Goal: Task Accomplishment & Management: Manage account settings

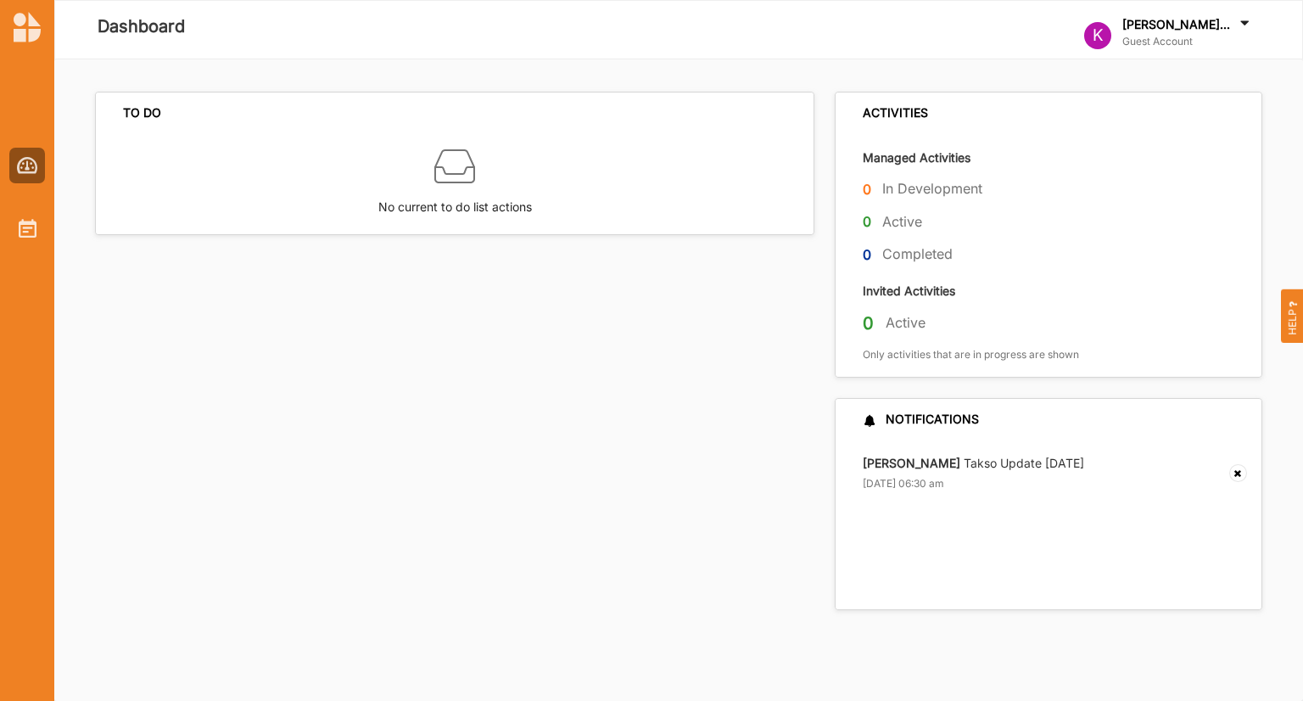
click at [1245, 28] on icon at bounding box center [1244, 25] width 17 height 19
click at [1142, 164] on div "Log Out" at bounding box center [1130, 154] width 91 height 35
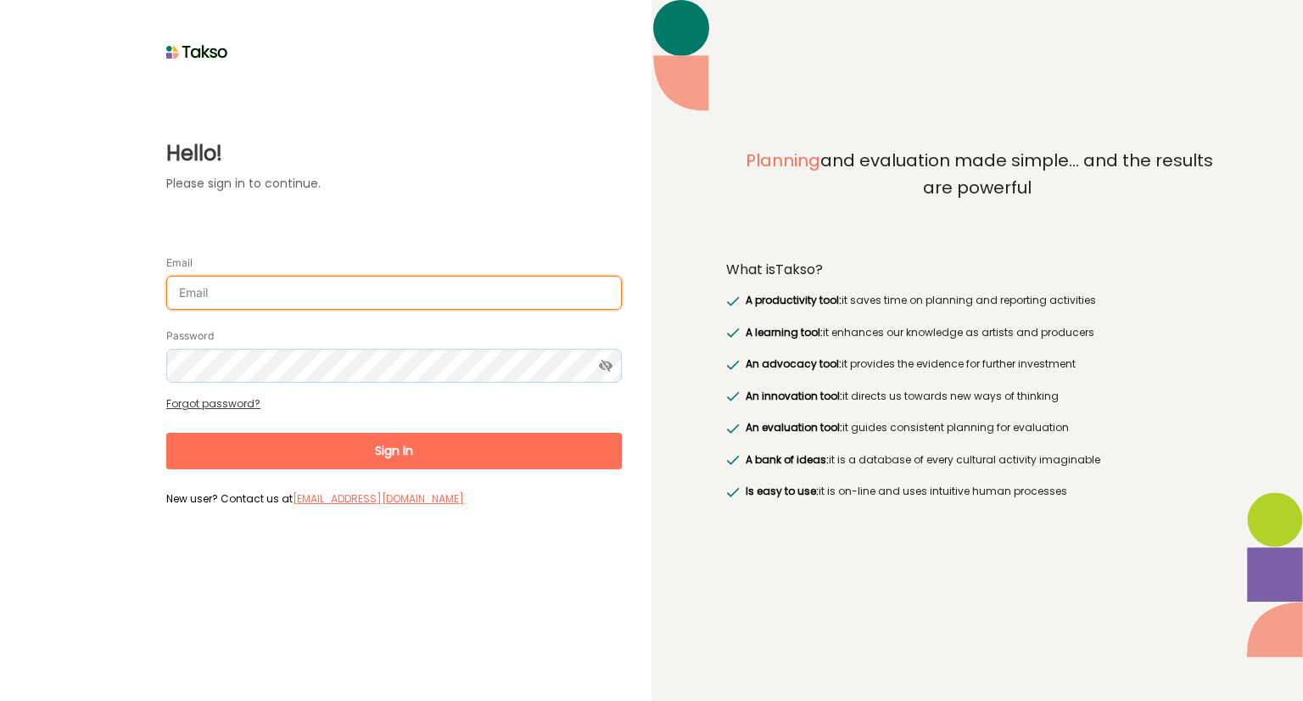
click at [361, 279] on input "Email" at bounding box center [394, 293] width 456 height 34
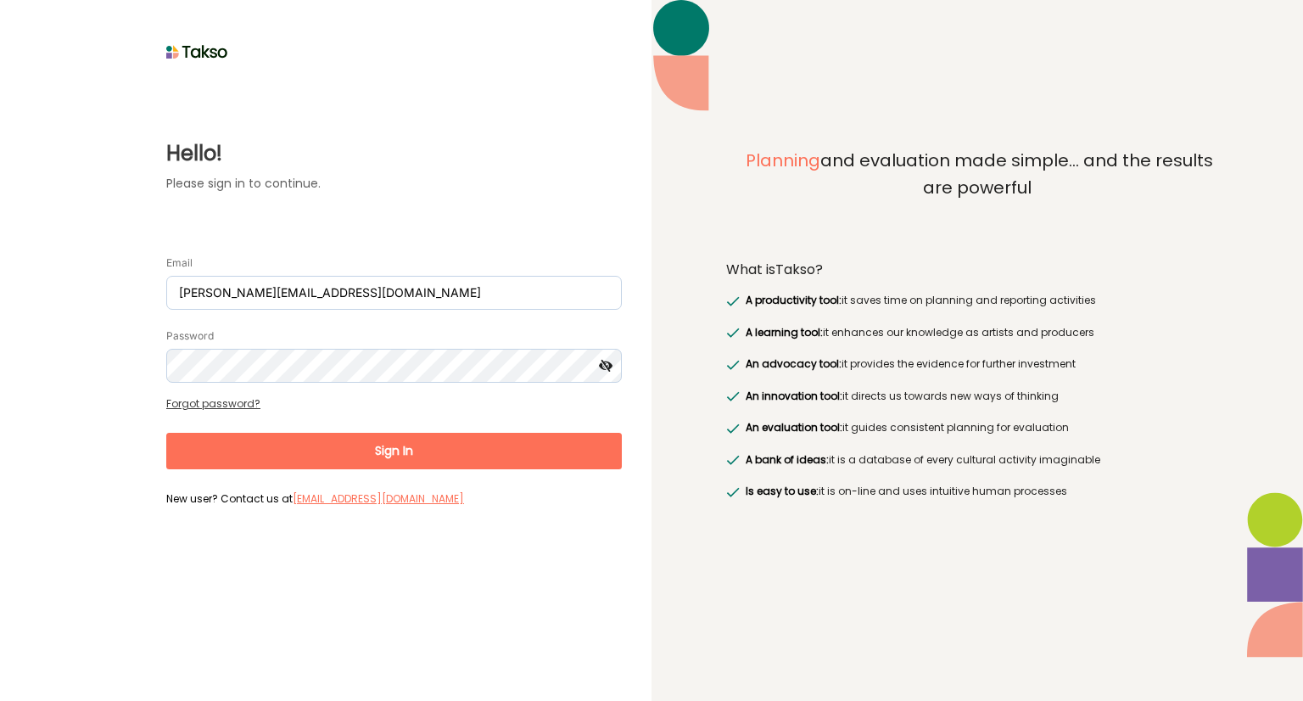
click at [607, 364] on icon at bounding box center [605, 366] width 31 height 34
click at [394, 456] on button "Sign In" at bounding box center [394, 451] width 456 height 36
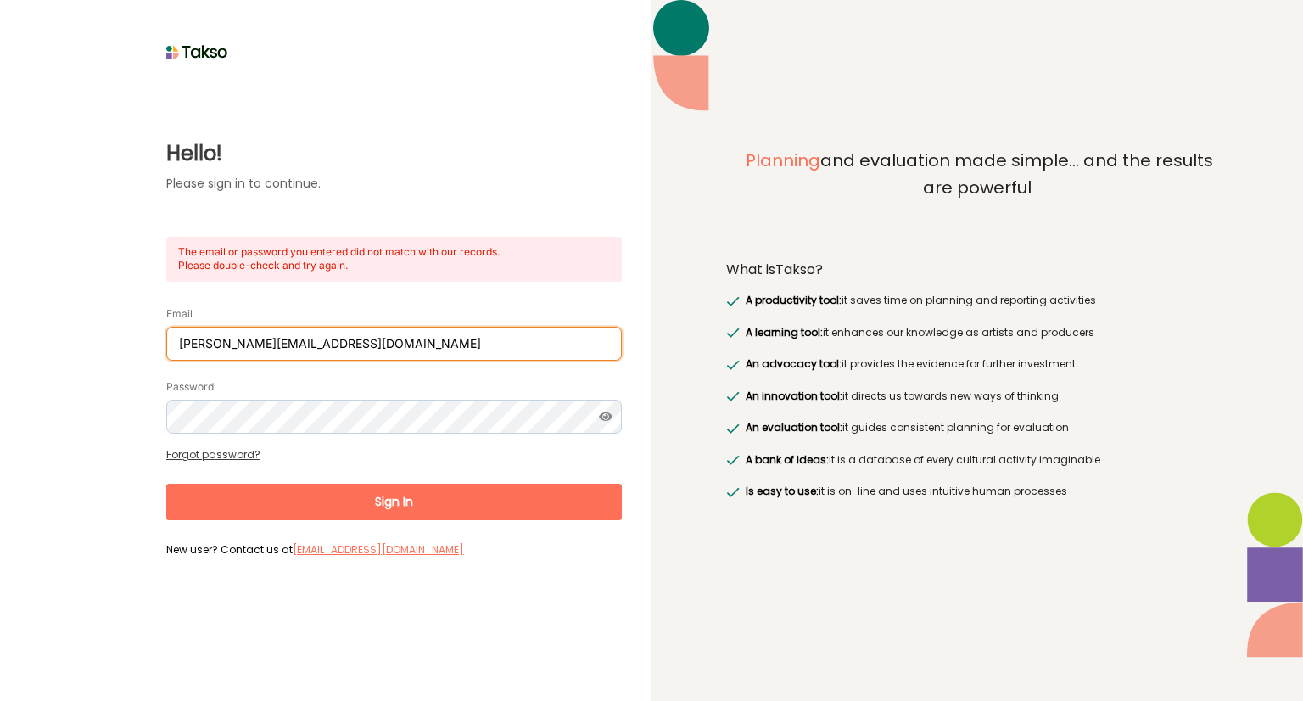
click at [183, 344] on input "[PERSON_NAME][EMAIL_ADDRESS][DOMAIN_NAME]" at bounding box center [394, 344] width 456 height 34
click at [389, 512] on button "Sign In" at bounding box center [394, 502] width 456 height 36
drag, startPoint x: 421, startPoint y: 350, endPoint x: 175, endPoint y: 352, distance: 246.0
click at [175, 352] on input "[EMAIL_ADDRESS][PERSON_NAME][DOMAIN_NAME]" at bounding box center [394, 344] width 456 height 34
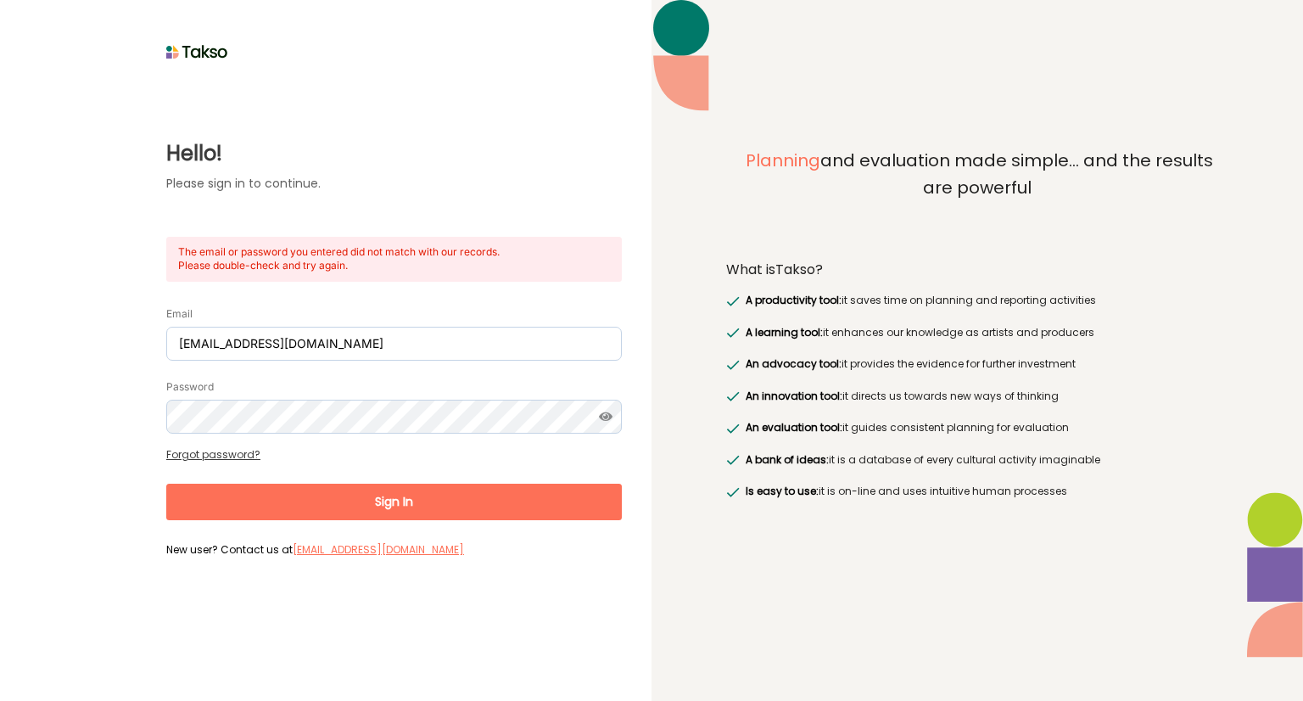
click at [390, 513] on button "Sign In" at bounding box center [394, 502] width 456 height 36
click at [347, 348] on input "[EMAIL_ADDRESS][DOMAIN_NAME]" at bounding box center [394, 344] width 456 height 34
drag, startPoint x: 413, startPoint y: 347, endPoint x: 0, endPoint y: 332, distance: 413.4
click at [0, 332] on div "Hello! Please sign in to continue. The email or password you entered did not ma…" at bounding box center [326, 350] width 652 height 701
click at [397, 512] on button "Sign In" at bounding box center [394, 502] width 456 height 36
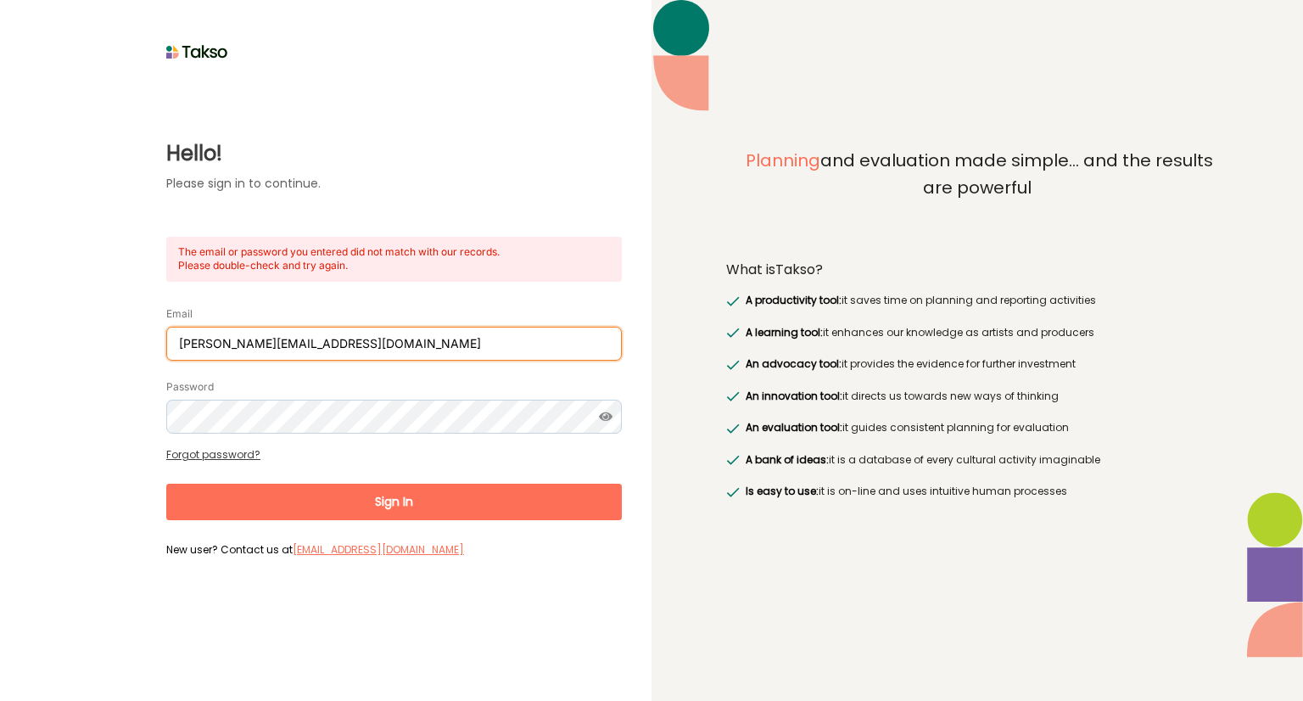
drag, startPoint x: 426, startPoint y: 340, endPoint x: 0, endPoint y: 312, distance: 426.8
click at [0, 312] on div "Hello! Please sign in to continue. The email or password you entered did not ma…" at bounding box center [326, 350] width 652 height 701
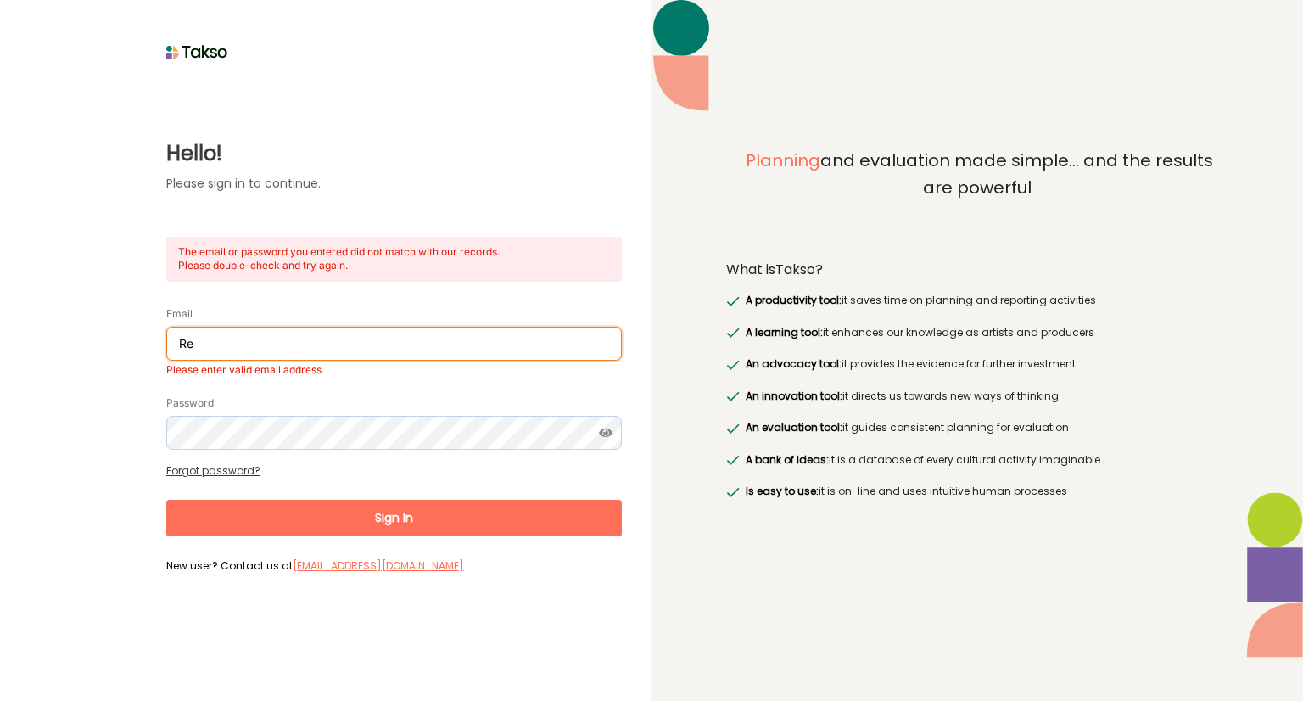
type input "[EMAIL_ADDRESS][DOMAIN_NAME]"
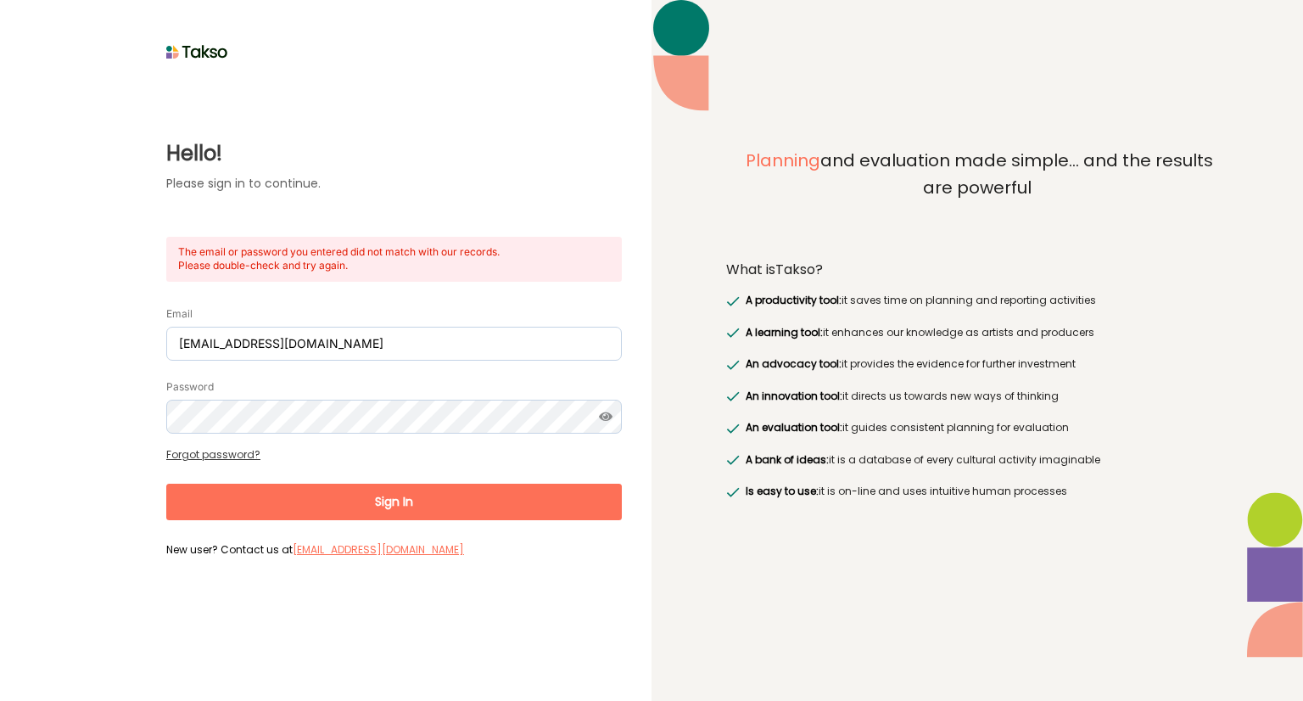
click at [404, 503] on button "Sign In" at bounding box center [394, 502] width 456 height 36
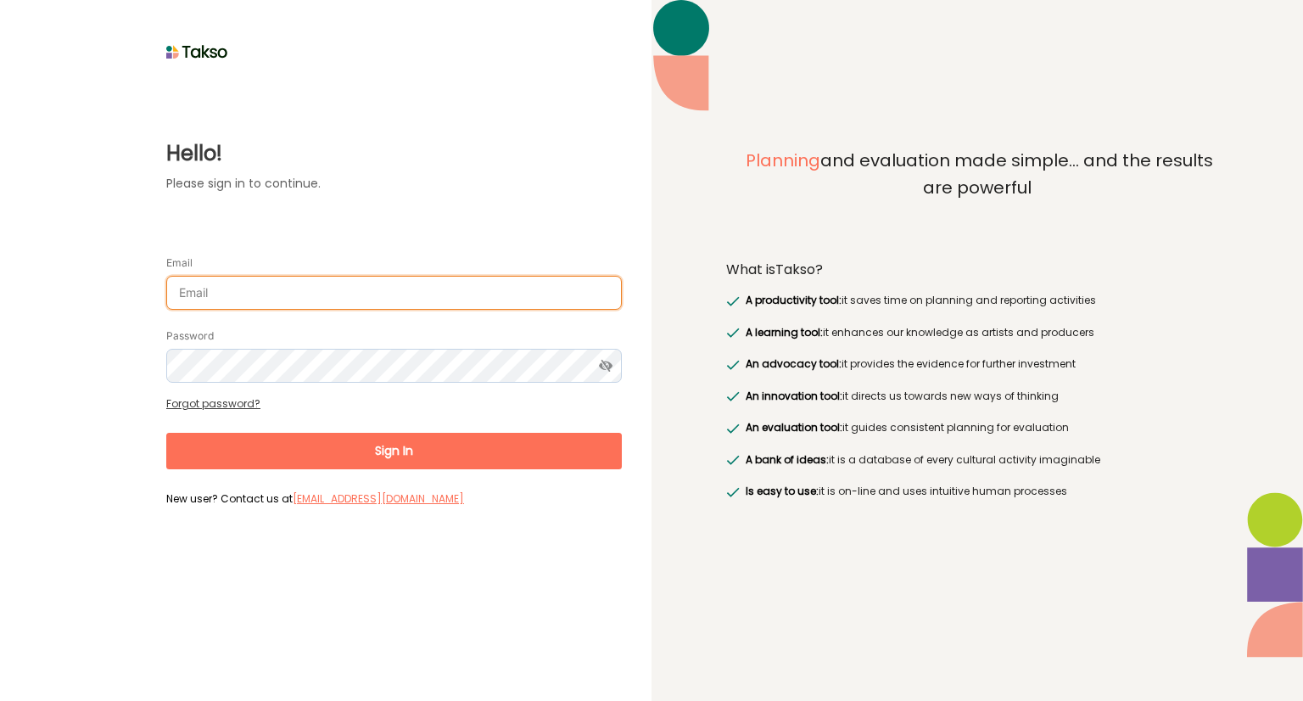
click at [227, 292] on input "Email" at bounding box center [394, 293] width 456 height 34
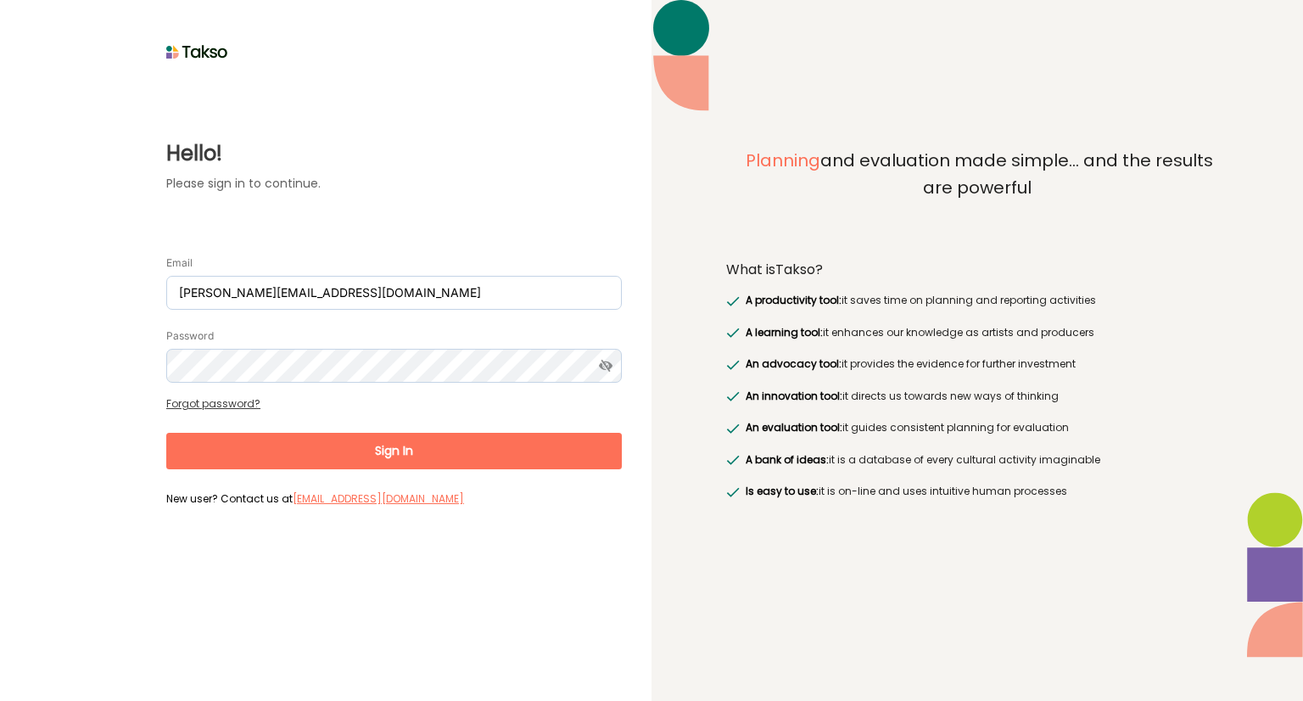
click at [388, 442] on button "Sign In" at bounding box center [394, 451] width 456 height 36
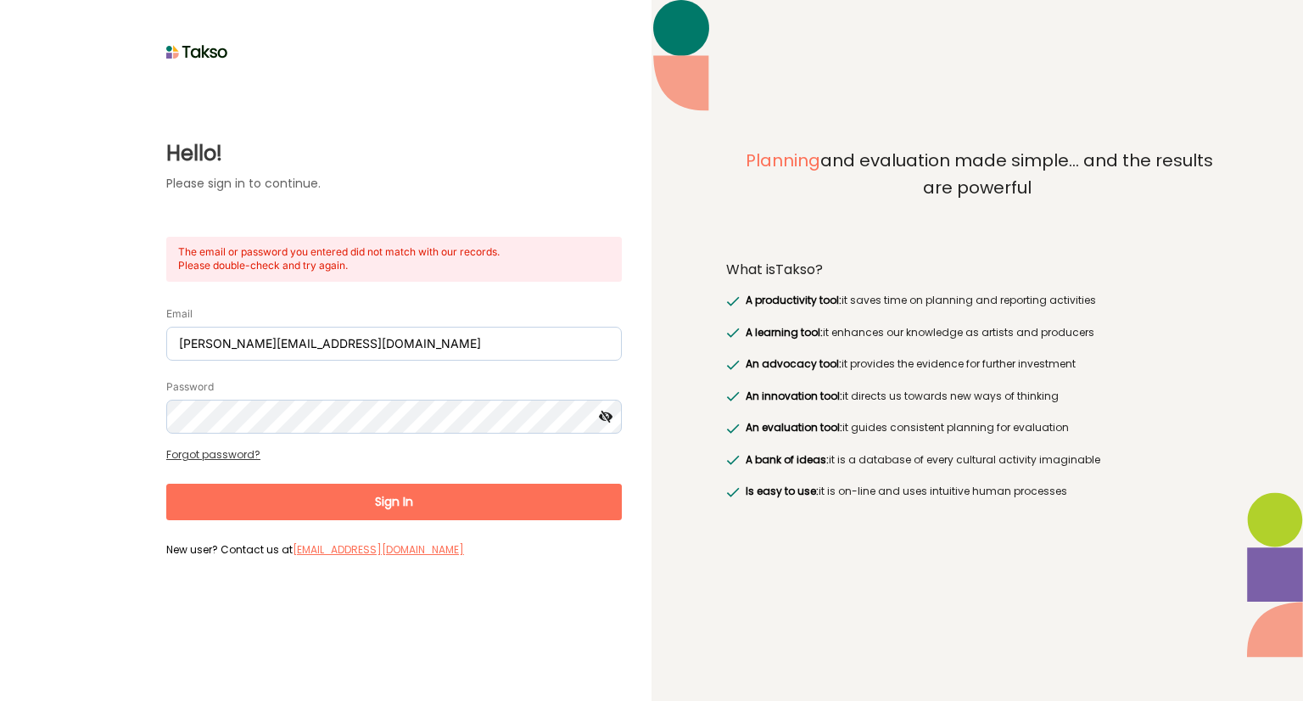
click at [604, 418] on icon at bounding box center [605, 417] width 31 height 34
click at [417, 341] on input "[PERSON_NAME][EMAIL_ADDRESS][DOMAIN_NAME]" at bounding box center [394, 344] width 456 height 34
type input "katelijn.verstraete@ideaconsult.be"
click at [129, 484] on div "Hello! Please sign in to continue. The email or password you entered did not ma…" at bounding box center [326, 313] width 592 height 498
click at [394, 505] on button "Sign In" at bounding box center [394, 502] width 456 height 36
